Goal: Task Accomplishment & Management: Complete application form

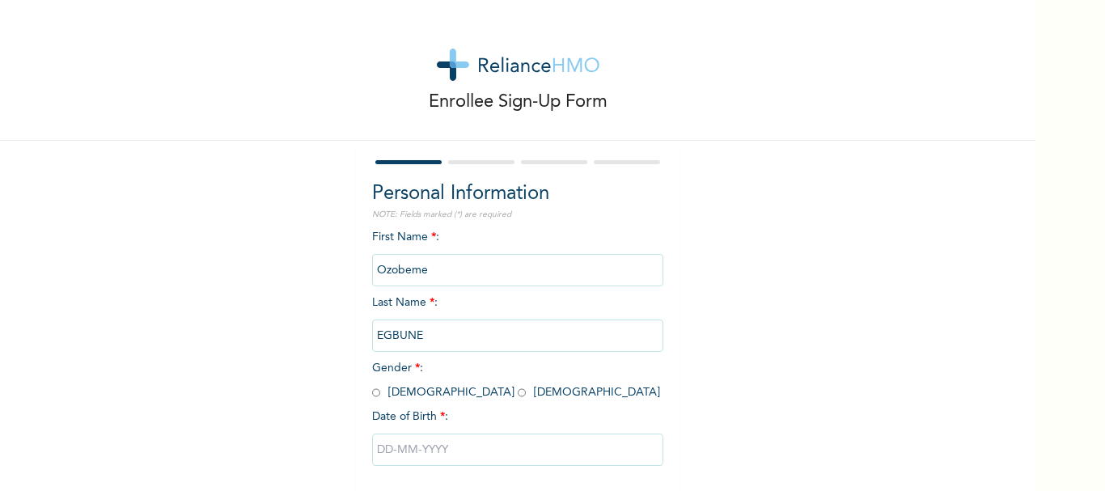
click at [372, 393] on input "radio" at bounding box center [376, 392] width 8 height 15
radio input "true"
click at [408, 448] on input "text" at bounding box center [517, 449] width 291 height 32
select select "7"
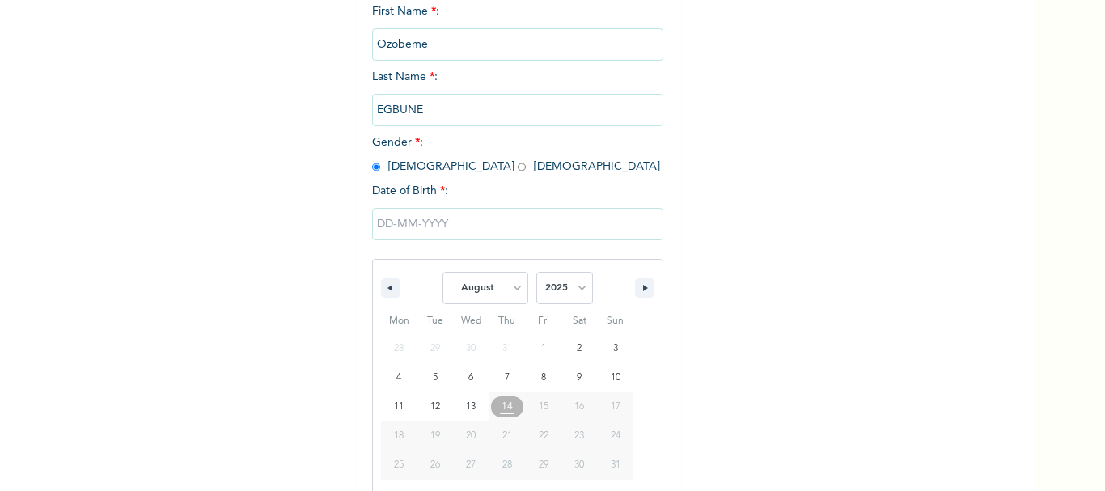
scroll to position [244, 0]
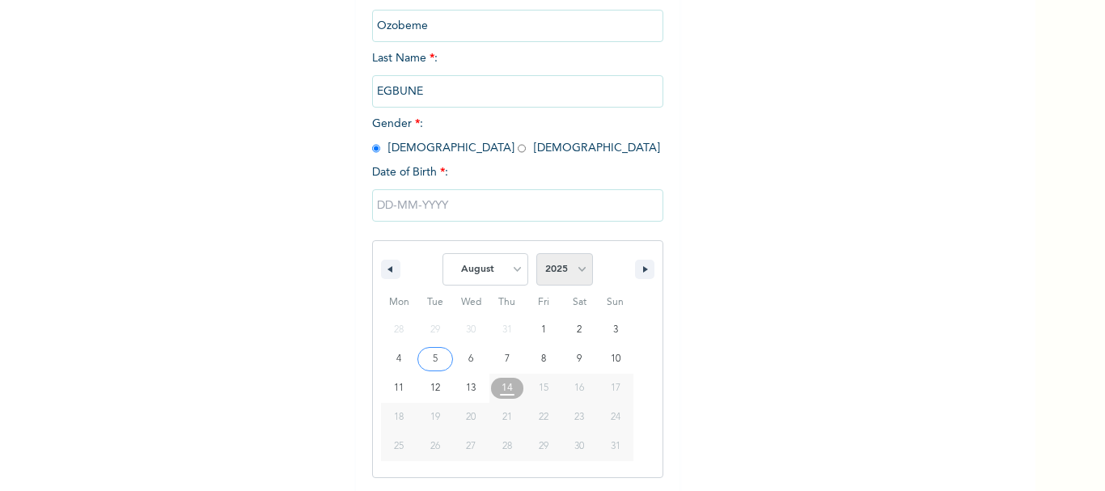
click at [566, 273] on select "2025 2024 2023 2022 2021 2020 2019 2018 2017 2016 2015 2014 2013 2012 2011 2010…" at bounding box center [564, 269] width 57 height 32
select select "1985"
click at [536, 254] on select "2025 2024 2023 2022 2021 2020 2019 2018 2017 2016 2015 2014 2013 2012 2011 2010…" at bounding box center [564, 269] width 57 height 32
type input "[DATE]"
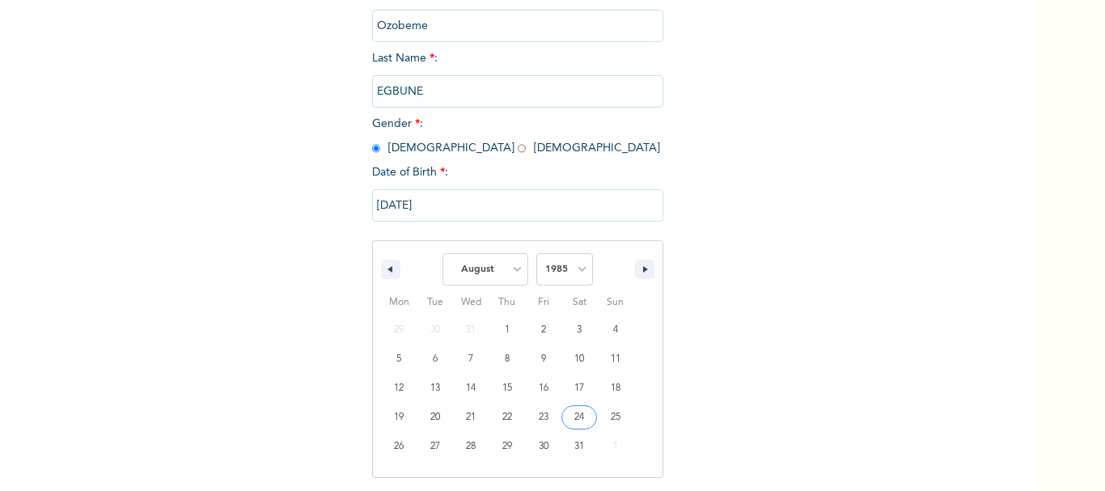
scroll to position [78, 0]
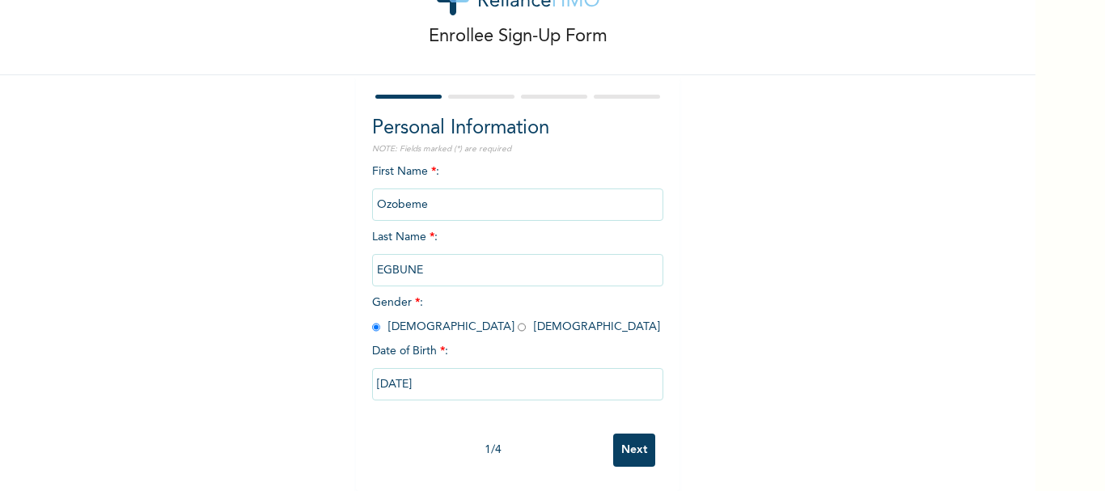
click at [638, 438] on input "Next" at bounding box center [634, 449] width 42 height 33
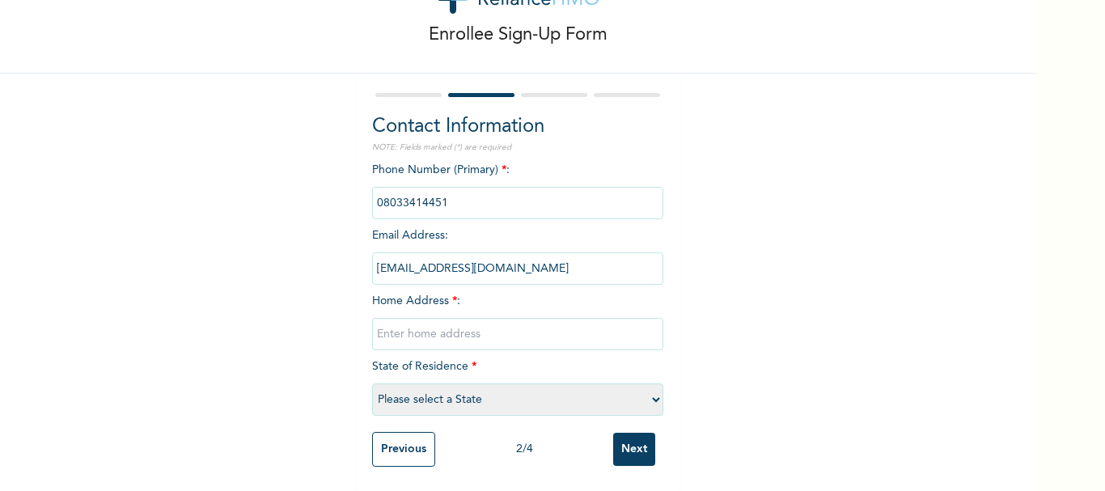
click at [467, 196] on input "phone" at bounding box center [517, 203] width 291 height 32
click at [476, 323] on input "text" at bounding box center [517, 334] width 291 height 32
